Goal: Task Accomplishment & Management: Manage account settings

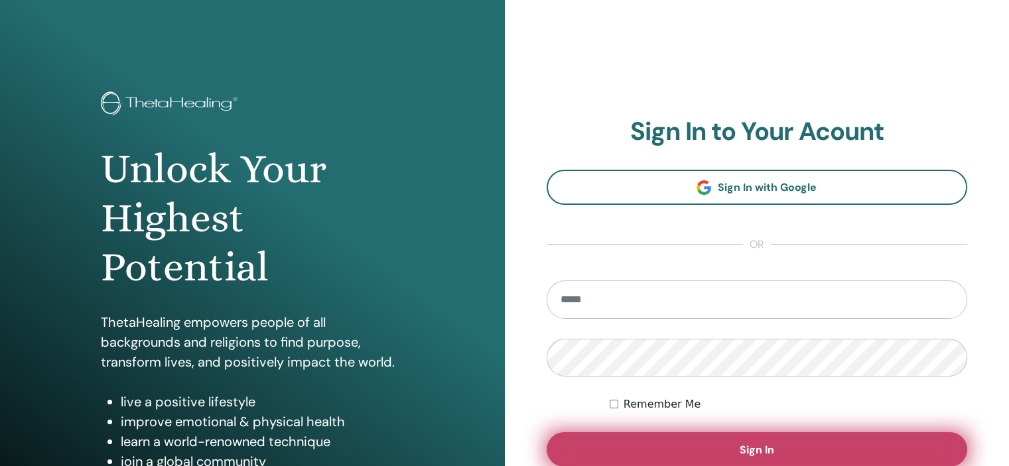
type input "**********"
click at [724, 443] on button "Sign In" at bounding box center [757, 449] width 421 height 34
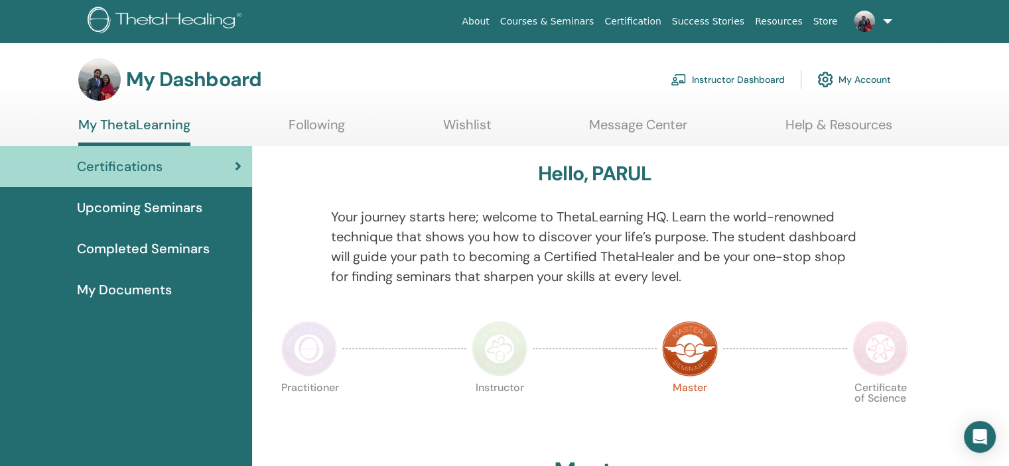
click at [714, 78] on link "Instructor Dashboard" at bounding box center [728, 79] width 114 height 29
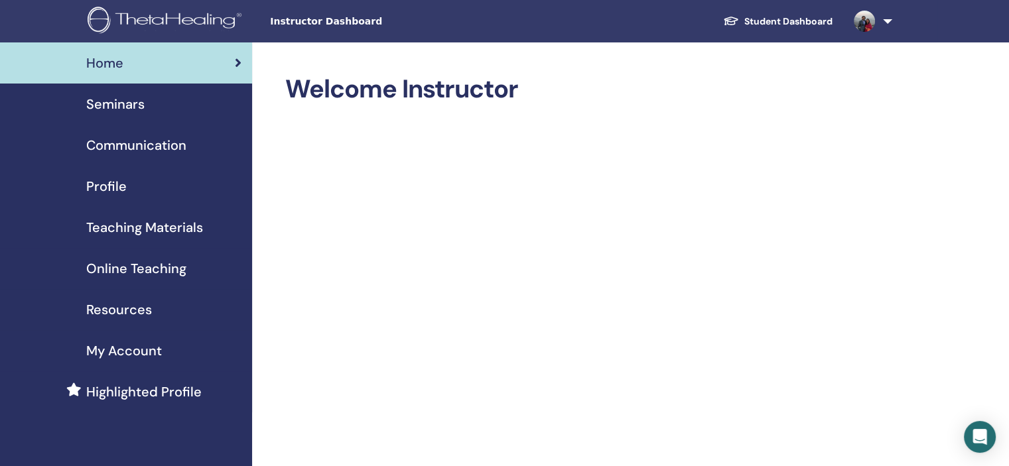
click at [153, 193] on div "Profile" at bounding box center [126, 186] width 231 height 20
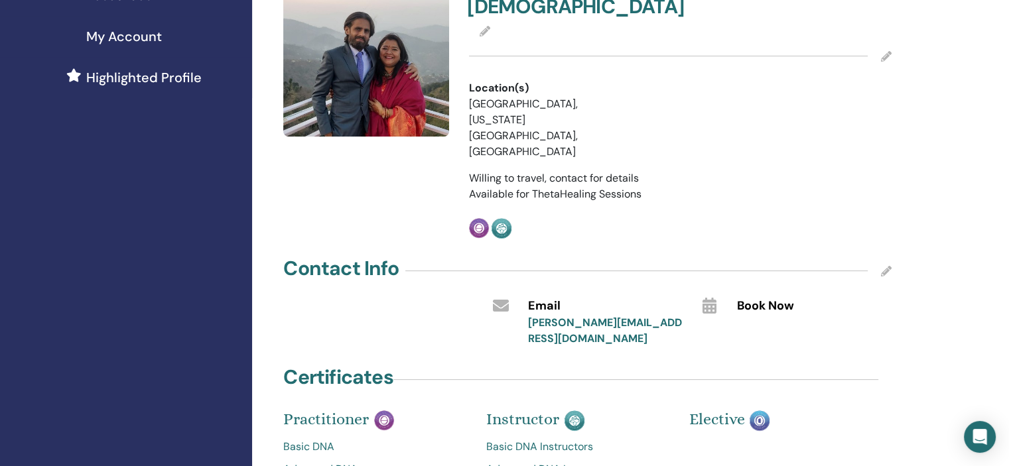
scroll to position [326, 0]
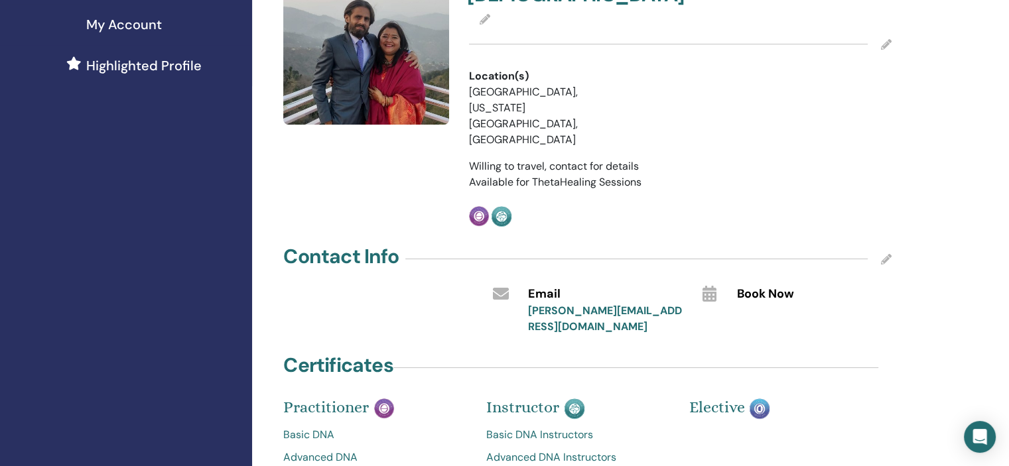
click at [709, 286] on icon at bounding box center [709, 294] width 14 height 16
click at [886, 254] on icon at bounding box center [886, 259] width 11 height 11
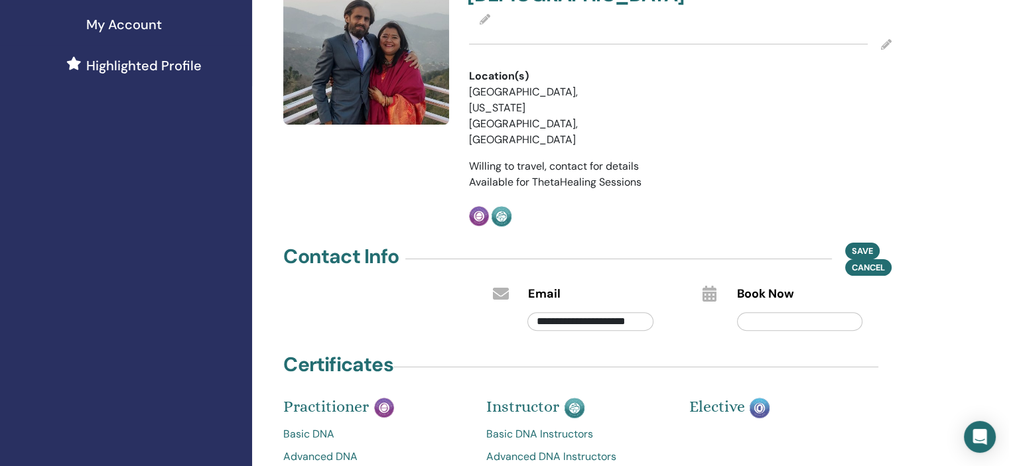
click at [828, 312] on input "text" at bounding box center [799, 321] width 125 height 19
click at [711, 286] on icon at bounding box center [709, 294] width 14 height 16
click at [759, 312] on input "text" at bounding box center [799, 321] width 125 height 19
type input "*"
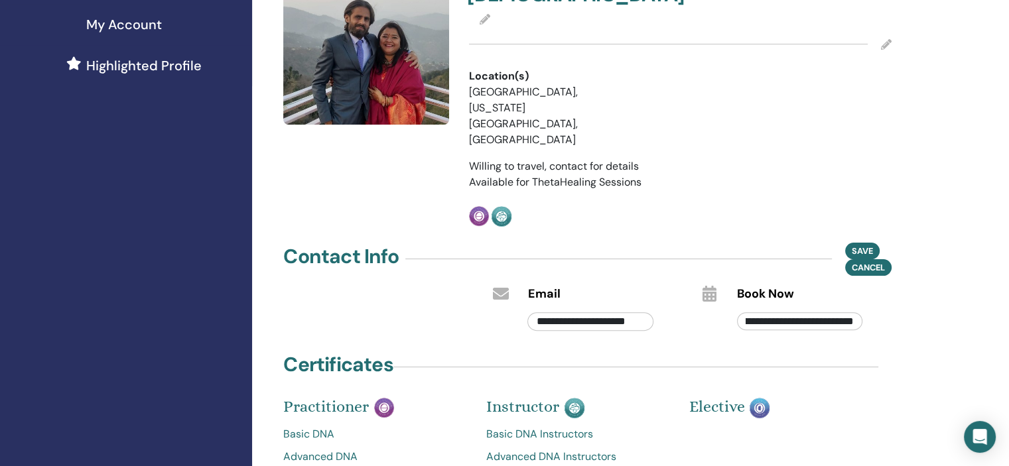
type input "**********"
click at [864, 244] on span "Save" at bounding box center [862, 251] width 21 height 14
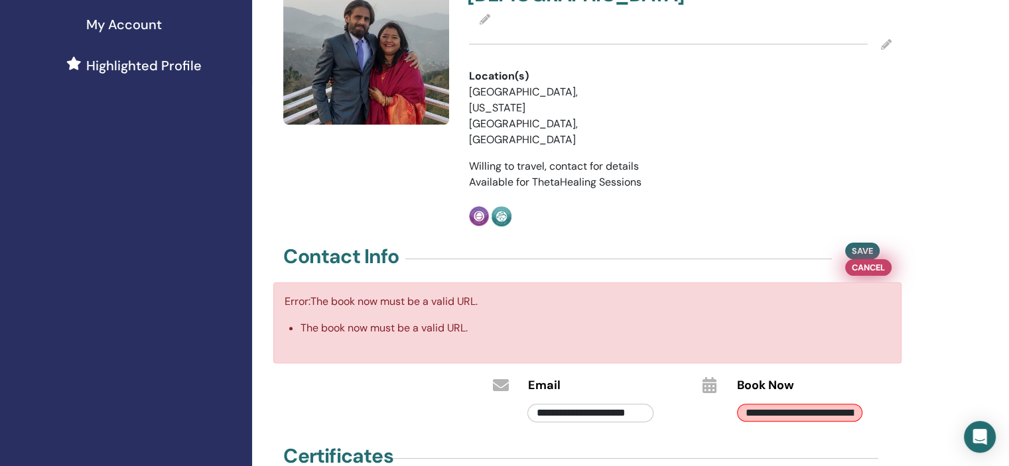
click at [858, 261] on span "Cancel" at bounding box center [868, 268] width 33 height 14
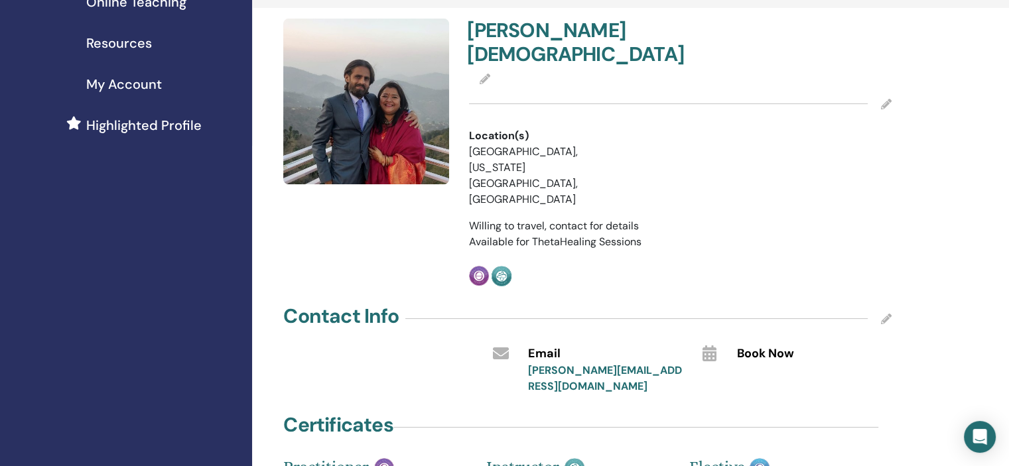
scroll to position [256, 0]
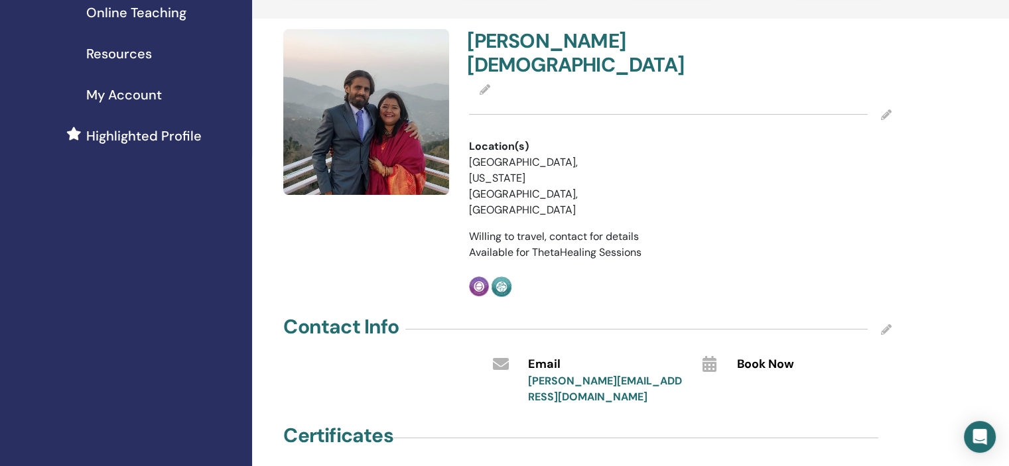
click at [886, 109] on icon at bounding box center [886, 114] width 11 height 11
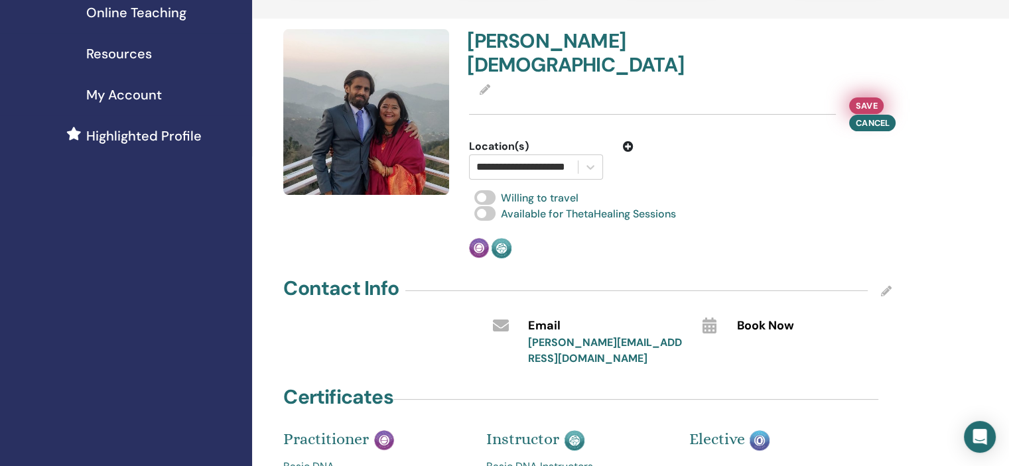
click at [865, 99] on span "Save" at bounding box center [866, 106] width 21 height 14
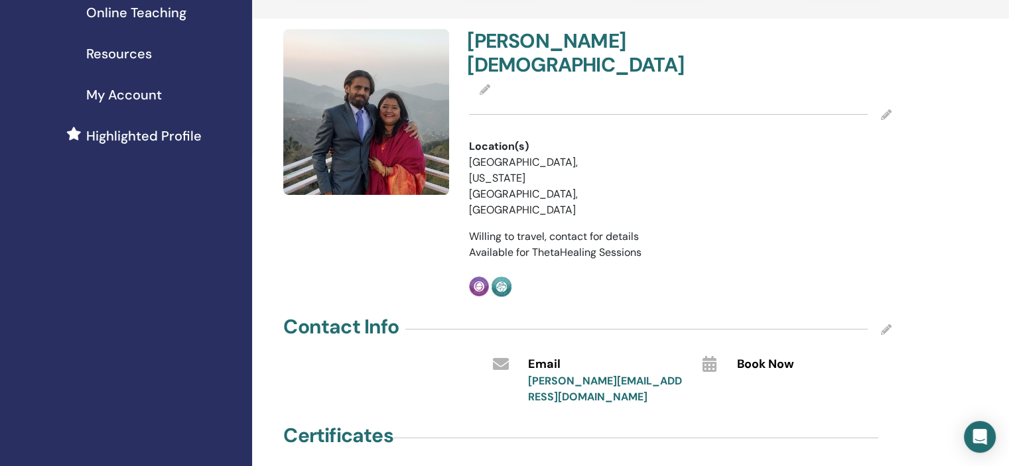
click at [488, 84] on icon at bounding box center [485, 89] width 11 height 11
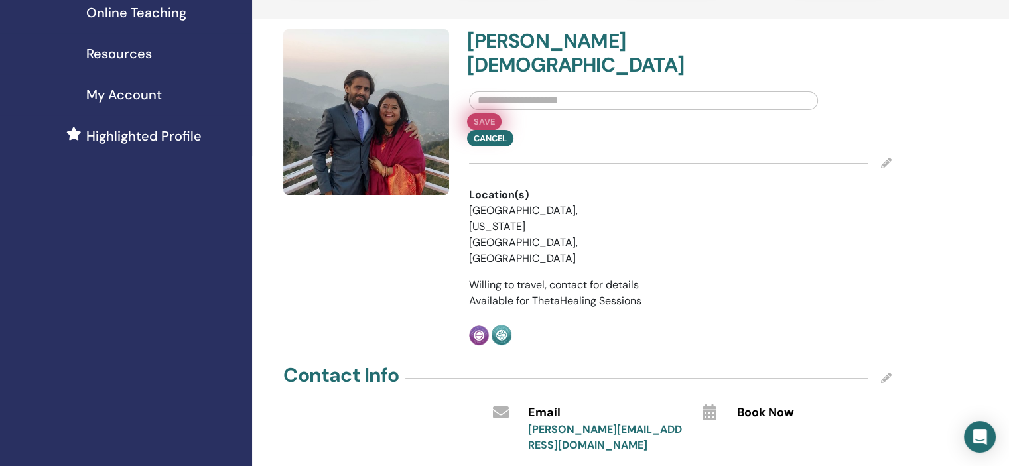
click at [482, 113] on button "Save" at bounding box center [484, 121] width 34 height 17
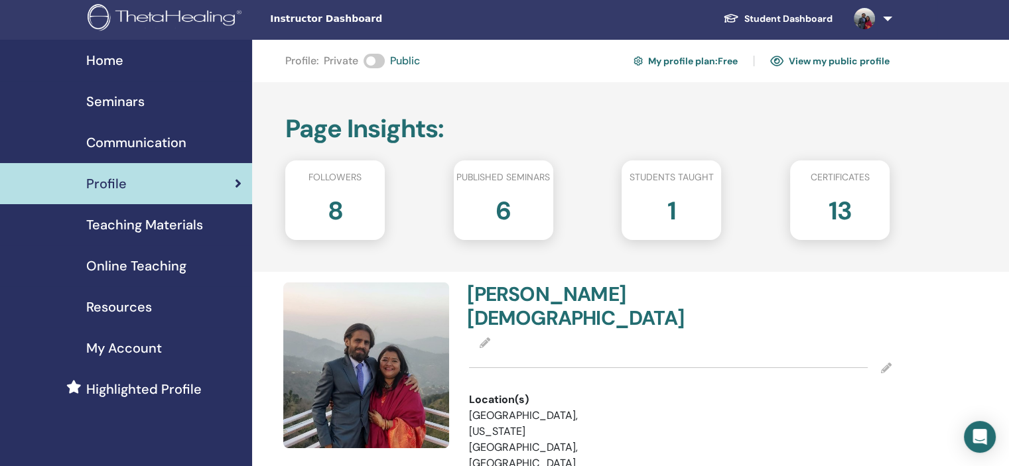
scroll to position [0, 0]
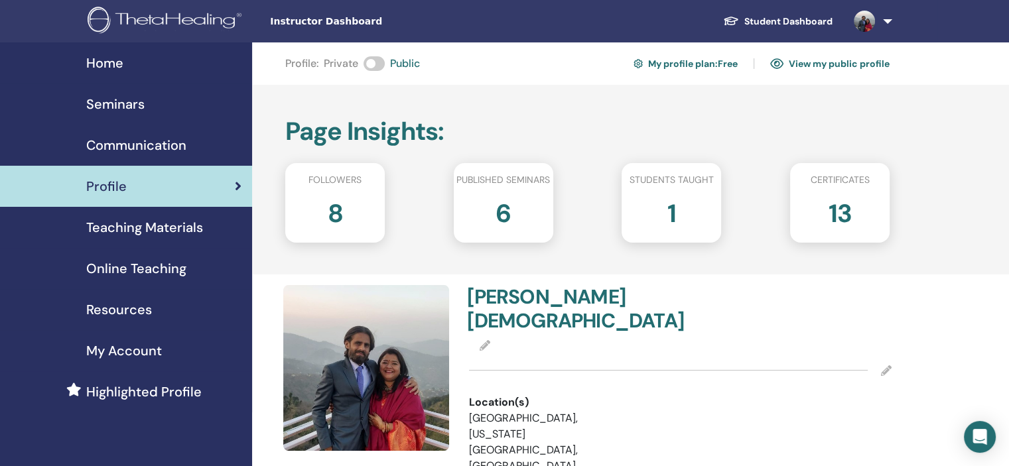
click at [824, 64] on link "View my public profile" at bounding box center [829, 63] width 119 height 21
click at [125, 309] on span "Resources" at bounding box center [119, 310] width 66 height 20
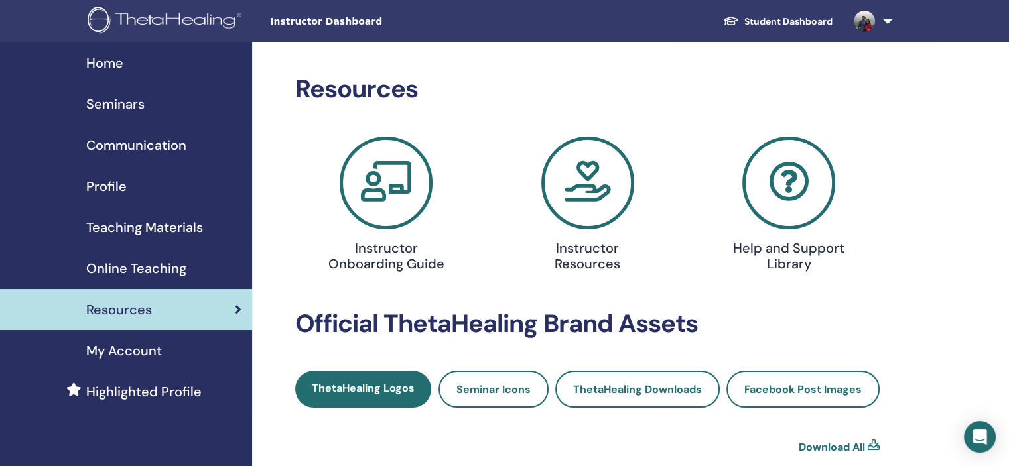
click at [113, 63] on span "Home" at bounding box center [104, 63] width 37 height 20
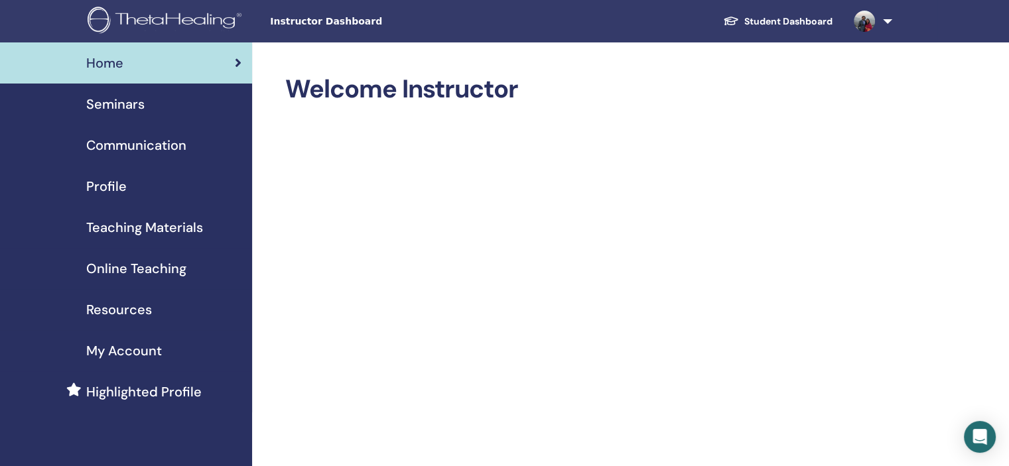
click at [761, 21] on link "Student Dashboard" at bounding box center [777, 21] width 131 height 25
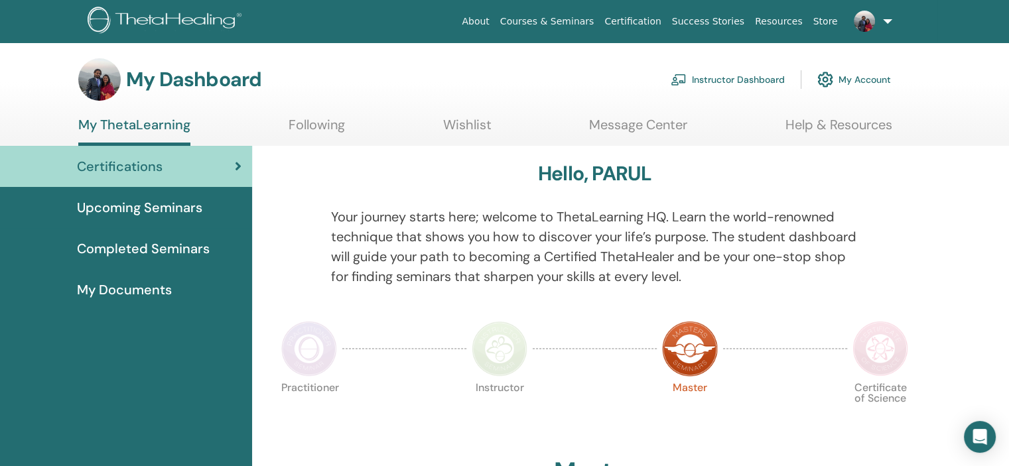
scroll to position [19, 0]
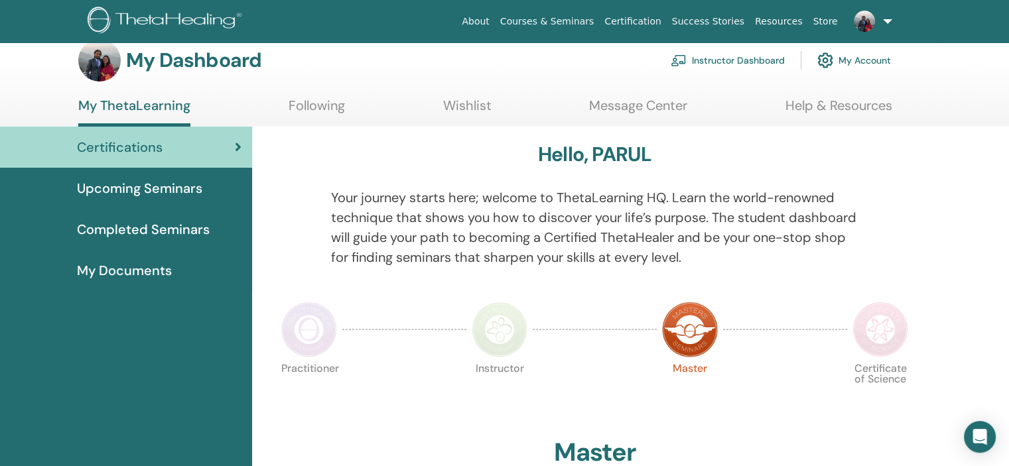
click at [860, 59] on link "My Account" at bounding box center [854, 60] width 74 height 29
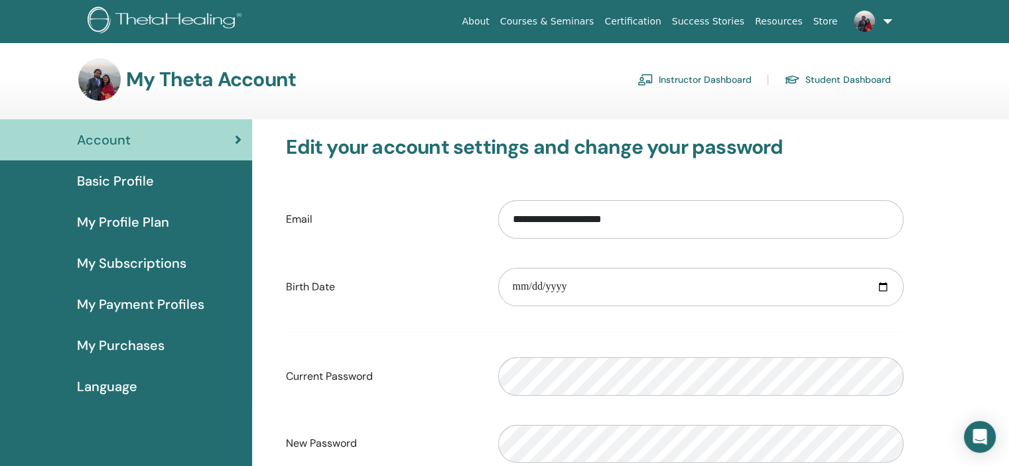
click at [125, 186] on span "Basic Profile" at bounding box center [115, 181] width 77 height 20
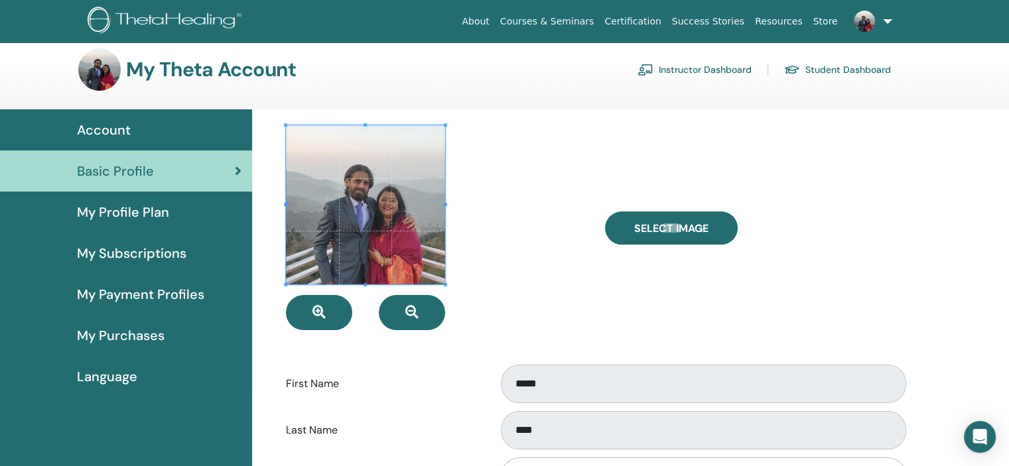
scroll to position [3, 0]
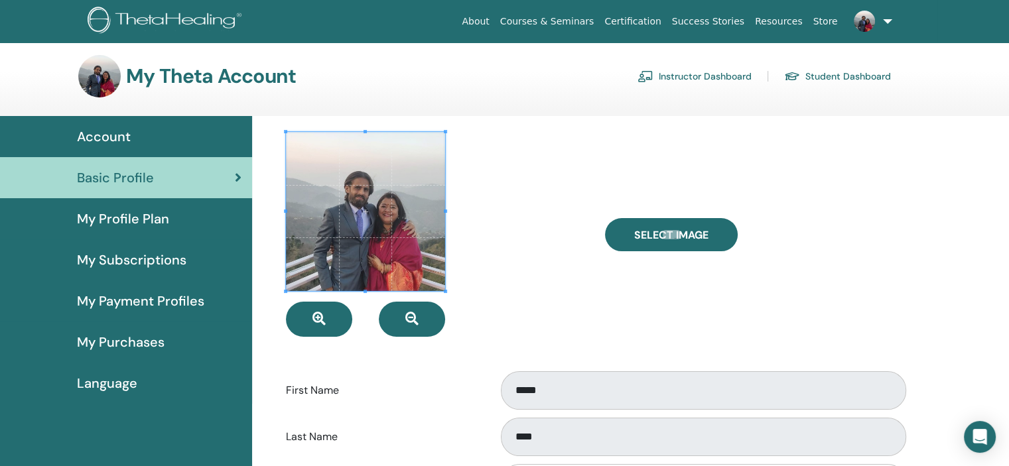
click at [133, 218] on span "My Profile Plan" at bounding box center [123, 219] width 92 height 20
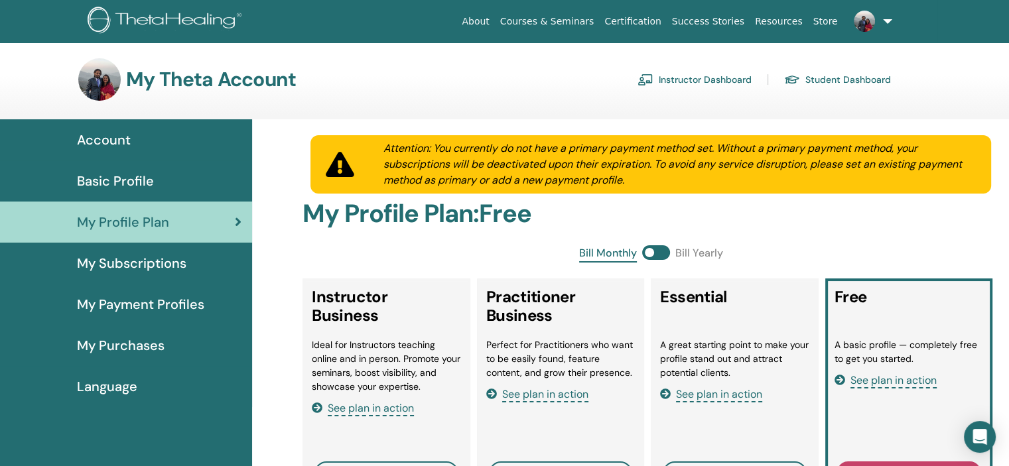
click at [139, 265] on span "My Subscriptions" at bounding box center [131, 263] width 109 height 20
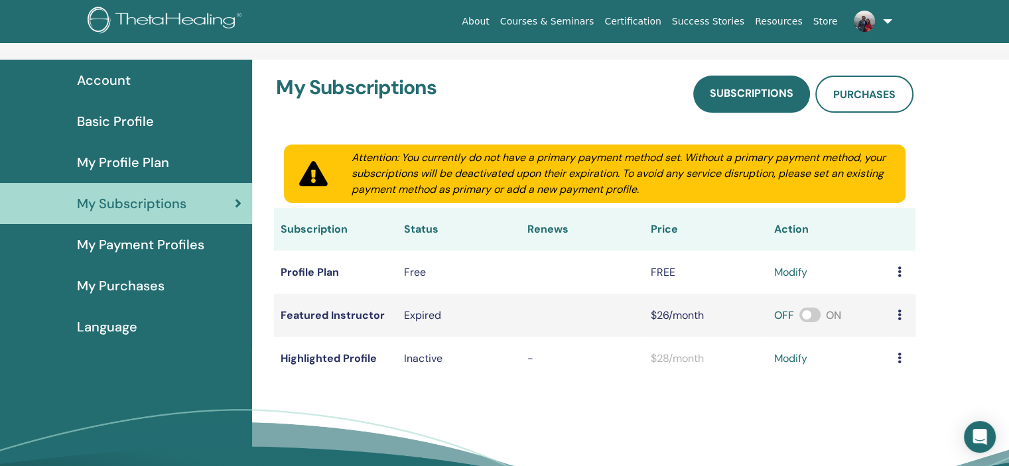
scroll to position [64, 0]
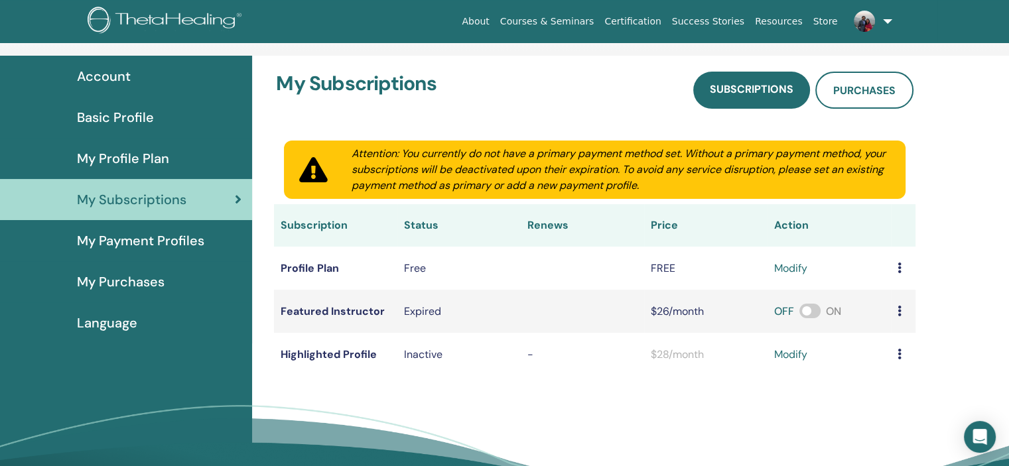
click at [899, 312] on icon at bounding box center [899, 311] width 4 height 11
click at [853, 395] on div "My Subscriptions Subscriptions Purchases Attention: You currently do not have a…" at bounding box center [630, 297] width 757 height 482
click at [170, 238] on span "My Payment Profiles" at bounding box center [140, 241] width 127 height 20
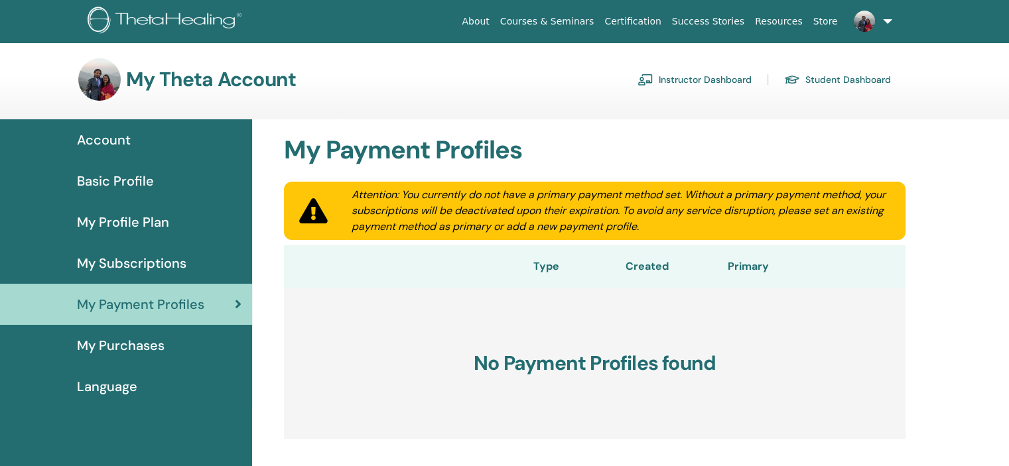
click at [141, 341] on span "My Purchases" at bounding box center [121, 346] width 88 height 20
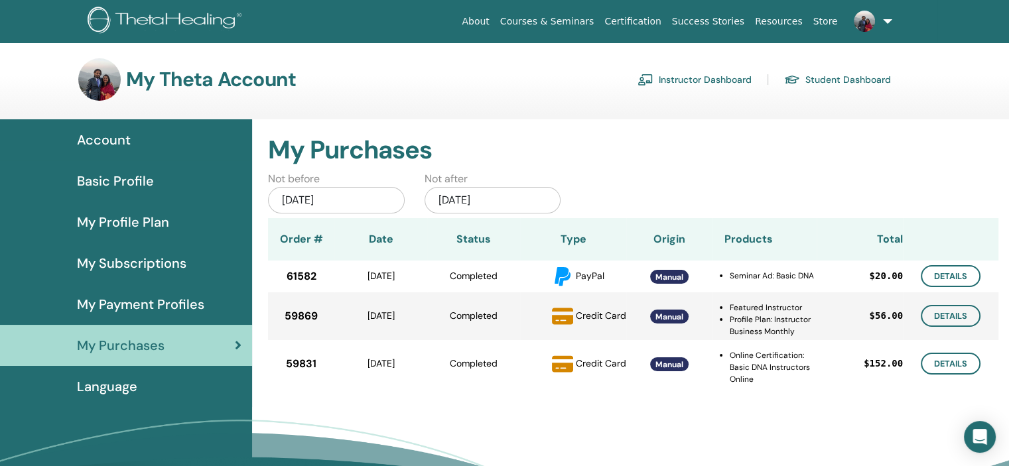
click at [122, 184] on span "Basic Profile" at bounding box center [115, 181] width 77 height 20
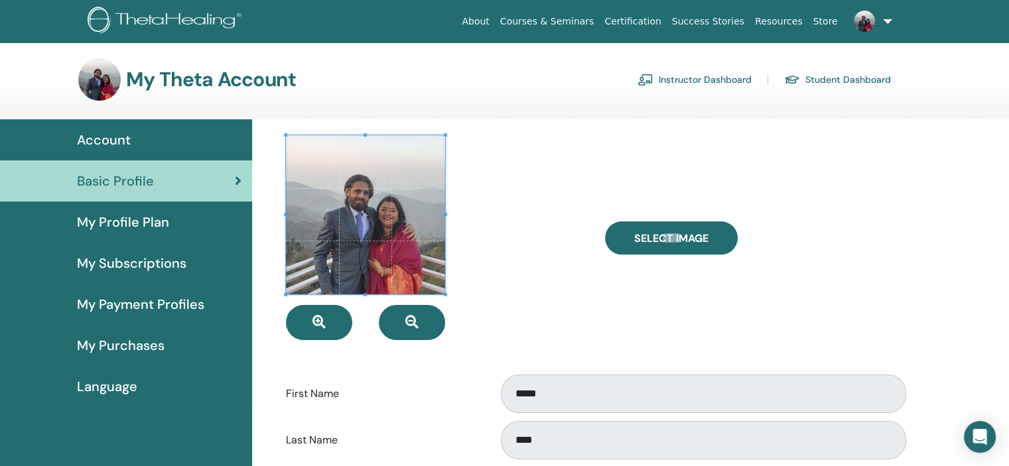
click at [91, 139] on span "Account" at bounding box center [104, 140] width 54 height 20
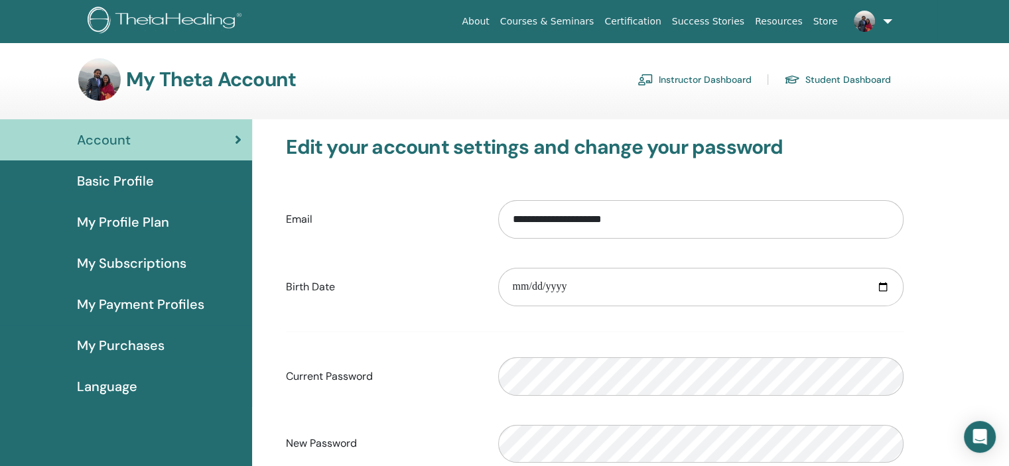
click at [826, 79] on link "Student Dashboard" at bounding box center [837, 79] width 107 height 21
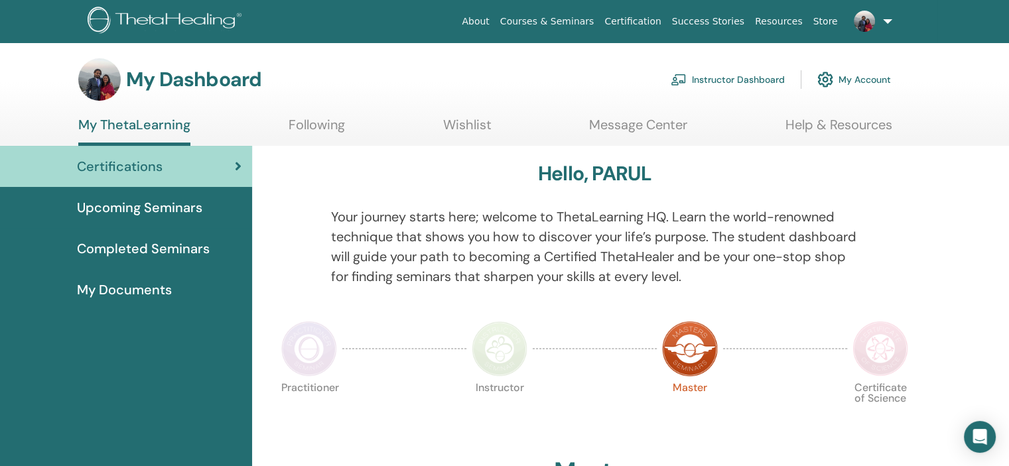
click at [554, 24] on link "Courses & Seminars" at bounding box center [547, 21] width 105 height 25
